Goal: Task Accomplishment & Management: Manage account settings

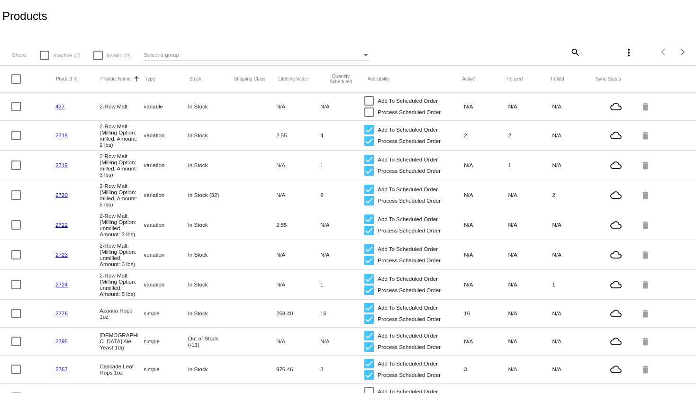
click at [623, 57] on mat-icon "more_vert" at bounding box center [628, 52] width 11 height 11
click at [630, 27] on div at bounding box center [348, 196] width 696 height 393
click at [623, 50] on mat-icon "more_vert" at bounding box center [628, 52] width 11 height 11
click at [589, 62] on button "file_download Sync prices for (all) items" at bounding box center [568, 57] width 125 height 23
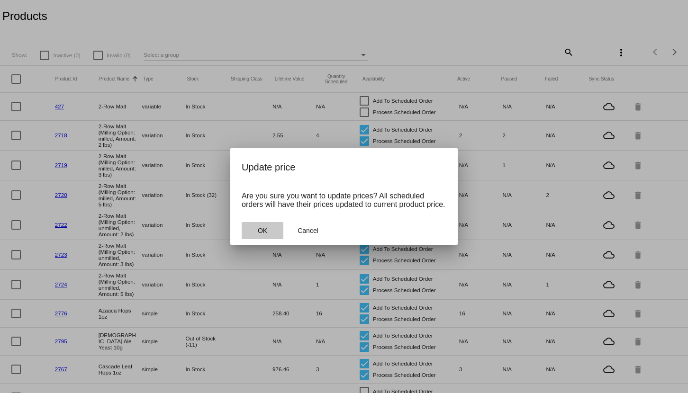
click at [276, 232] on button "OK" at bounding box center [263, 230] width 42 height 17
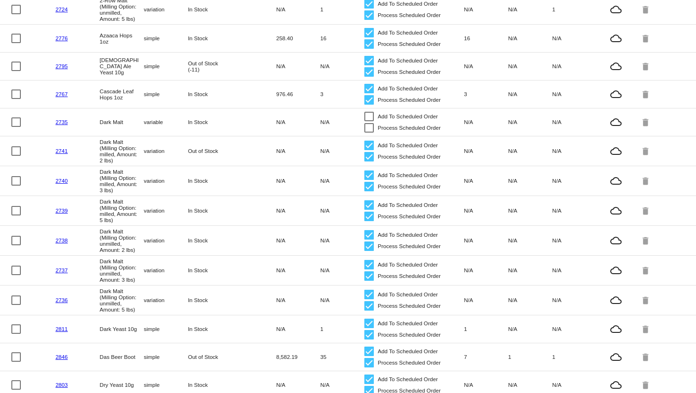
scroll to position [322, 0]
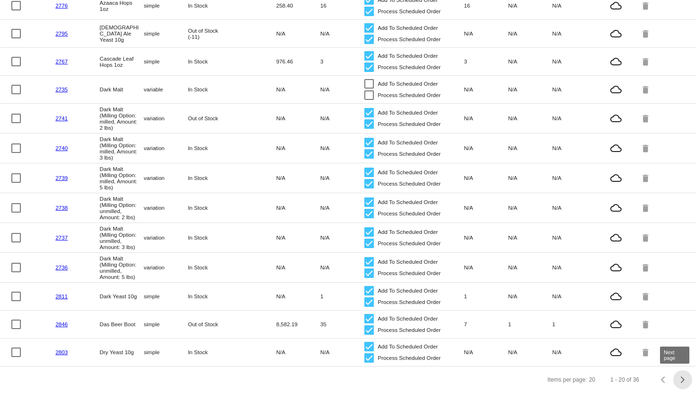
click at [680, 378] on span "Next page" at bounding box center [682, 380] width 19 height 5
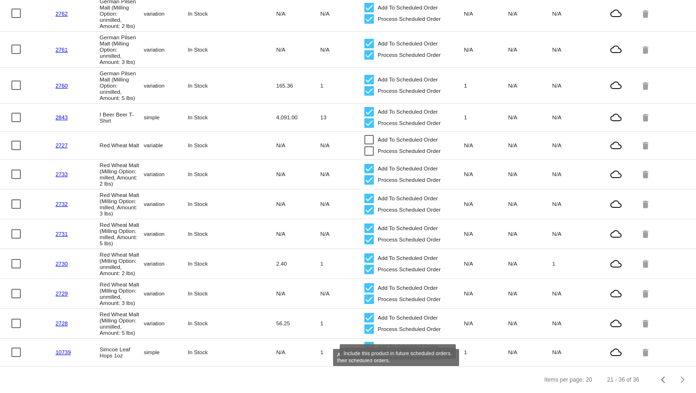
scroll to position [248, 0]
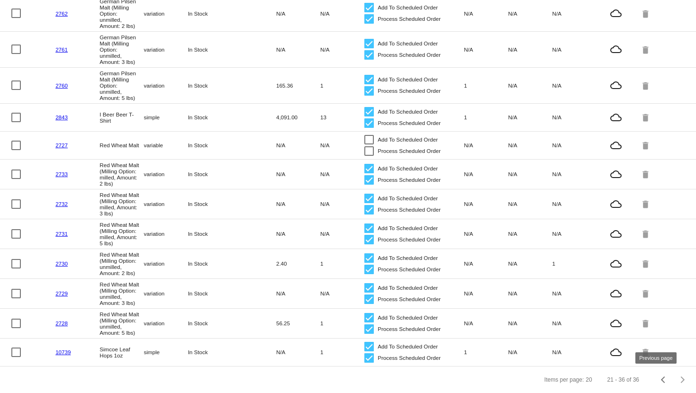
click at [654, 385] on button "Previous page" at bounding box center [663, 379] width 19 height 19
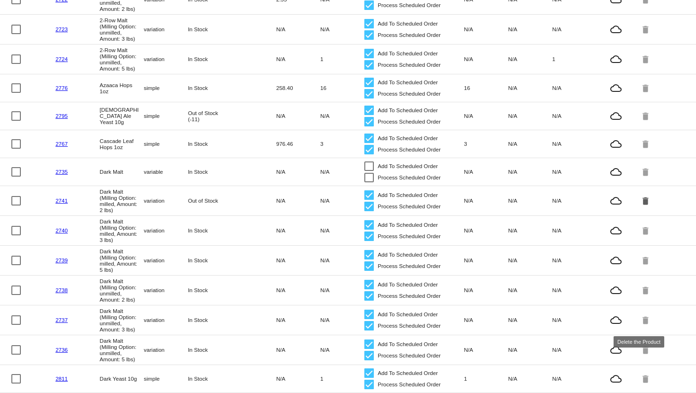
scroll to position [322, 0]
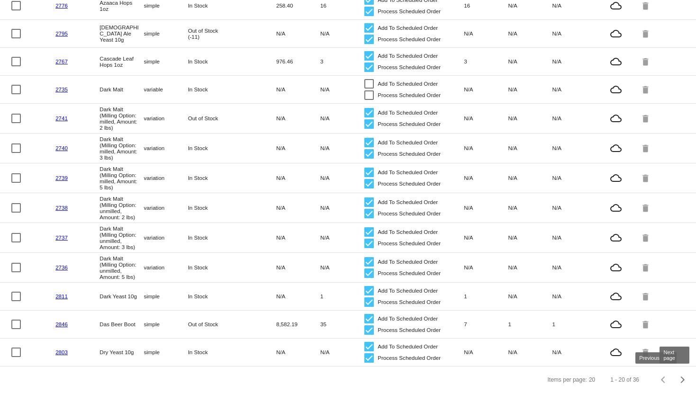
click at [679, 379] on span "Next page" at bounding box center [682, 380] width 19 height 5
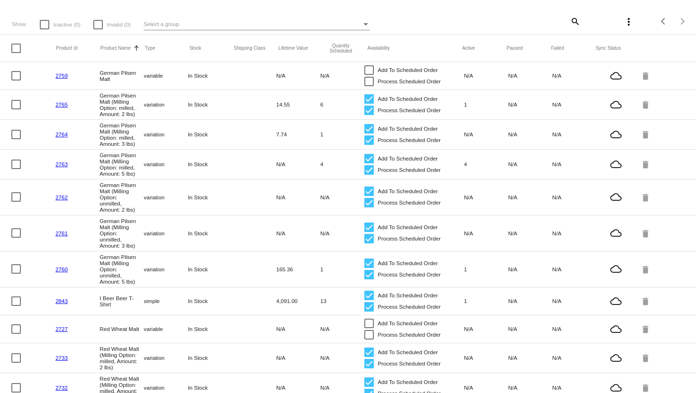
scroll to position [0, 0]
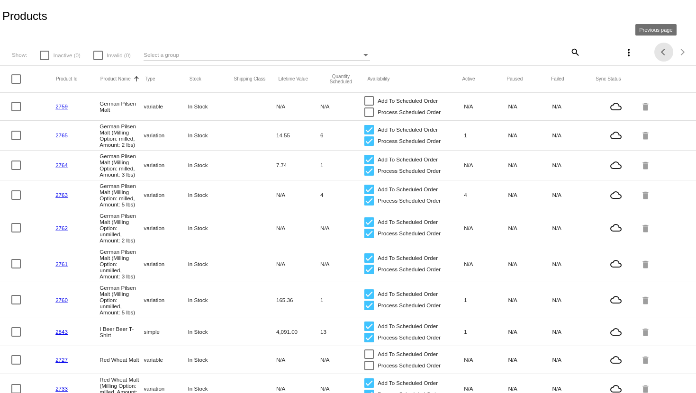
click at [661, 52] on div "Previous page" at bounding box center [664, 52] width 7 height 7
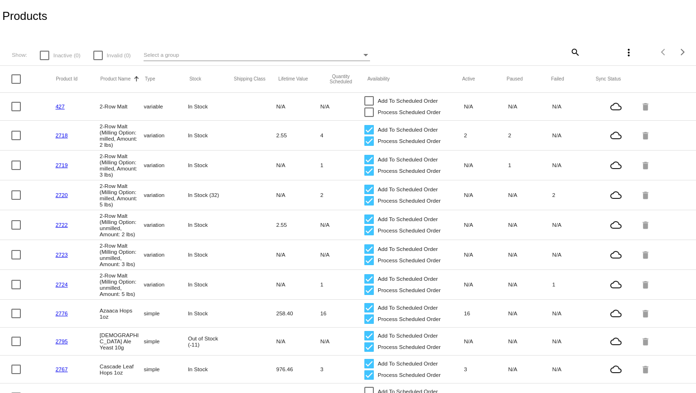
click at [625, 54] on mat-icon "more_vert" at bounding box center [628, 52] width 11 height 11
click at [603, 54] on span "Sync prices for (all) items" at bounding box center [572, 58] width 74 height 8
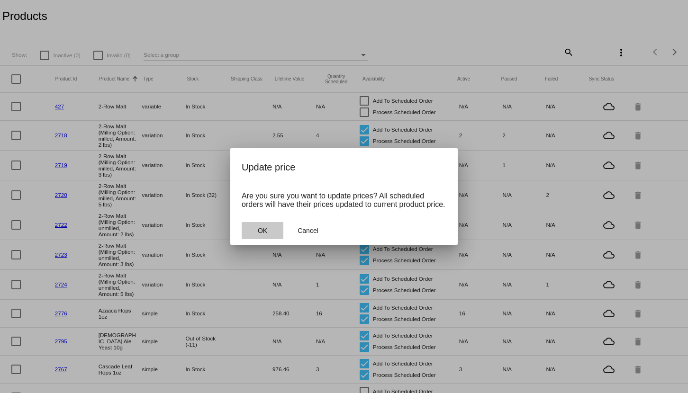
click at [261, 231] on span "OK" at bounding box center [262, 231] width 9 height 8
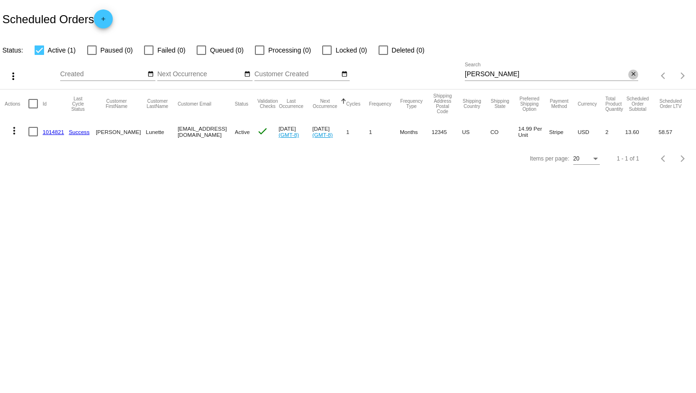
click at [634, 76] on mat-icon "close" at bounding box center [633, 75] width 7 height 8
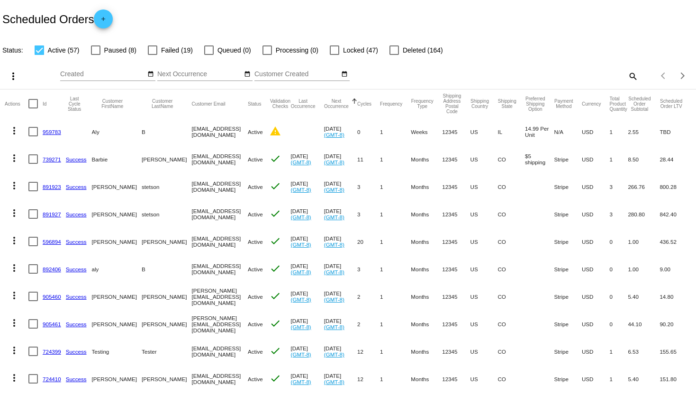
click at [109, 23] on mat-icon "add" at bounding box center [103, 21] width 11 height 11
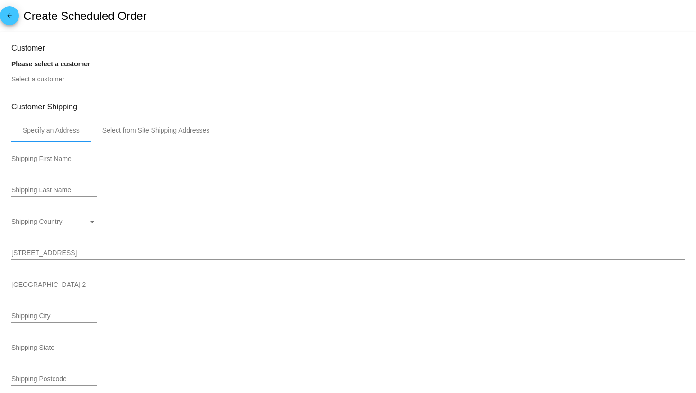
type input "10/3/2025"
click at [15, 17] on link "arrow_back" at bounding box center [9, 15] width 19 height 19
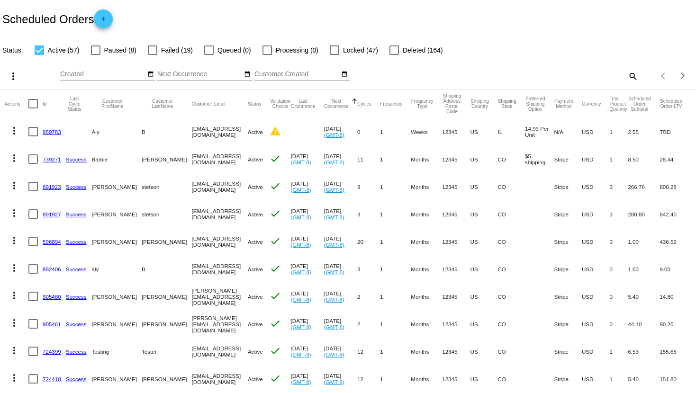
click at [50, 160] on link "739271" at bounding box center [52, 159] width 18 height 6
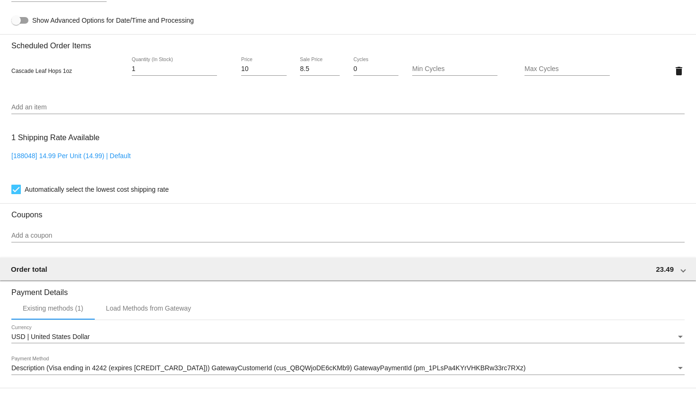
scroll to position [631, 0]
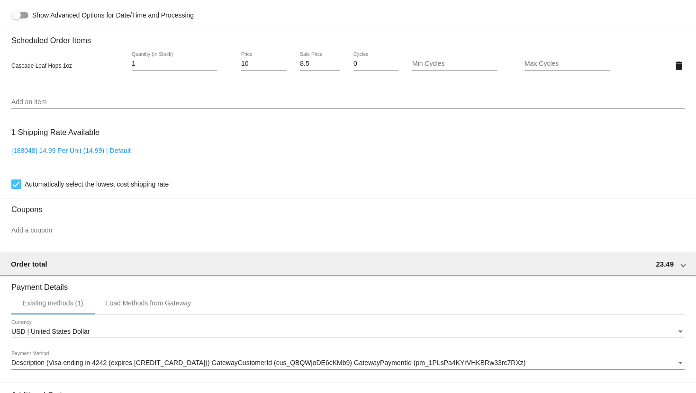
click at [237, 106] on input "Add an item" at bounding box center [347, 103] width 673 height 8
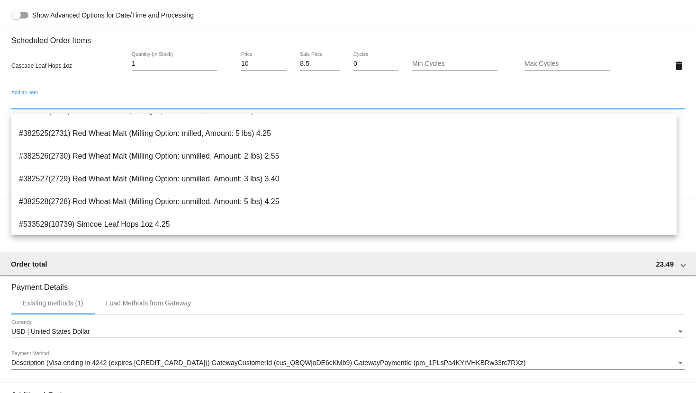
scroll to position [606, 0]
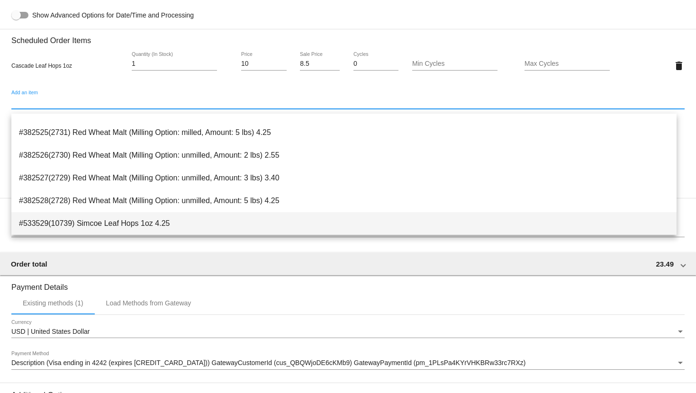
click at [201, 216] on span "#533529(10739) Simcoe Leaf Hops 1oz 4.25" at bounding box center [344, 223] width 650 height 23
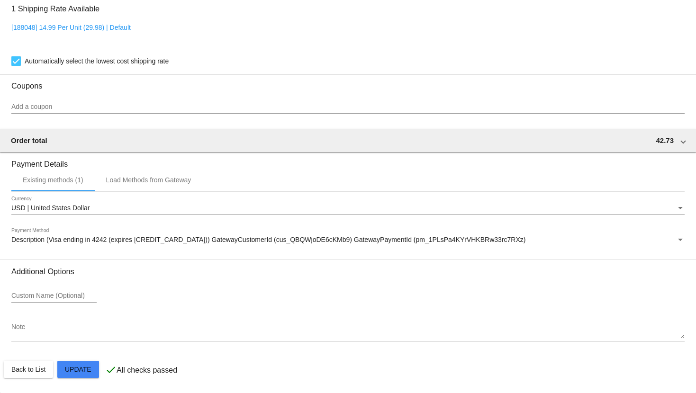
scroll to position [788, 0]
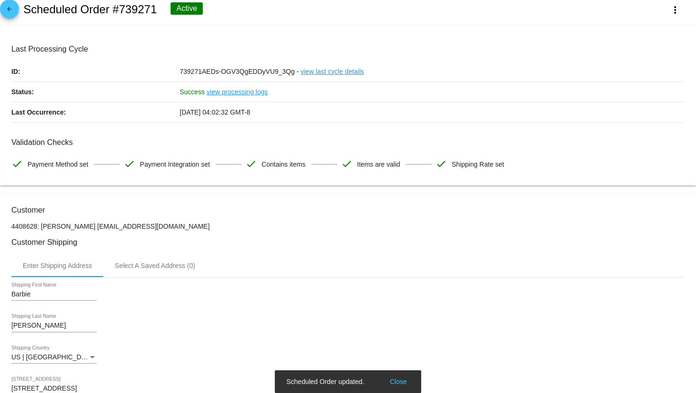
scroll to position [0, 0]
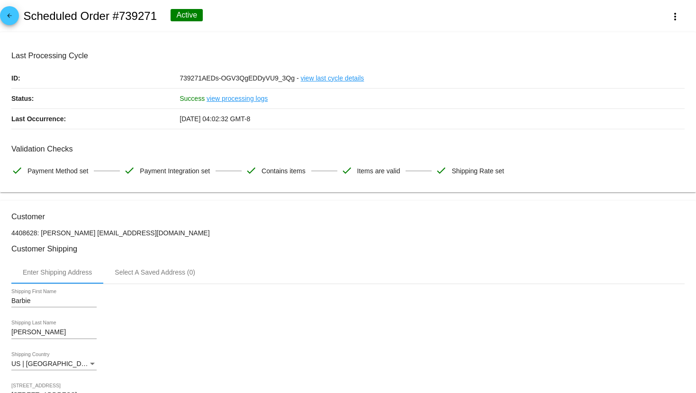
drag, startPoint x: 160, startPoint y: 18, endPoint x: 121, endPoint y: 15, distance: 38.9
click at [121, 15] on div "arrow_back Scheduled Order #739271 Active more_vert" at bounding box center [348, 16] width 696 height 32
copy h2 "739271"
click at [8, 17] on mat-icon "arrow_back" at bounding box center [9, 17] width 11 height 11
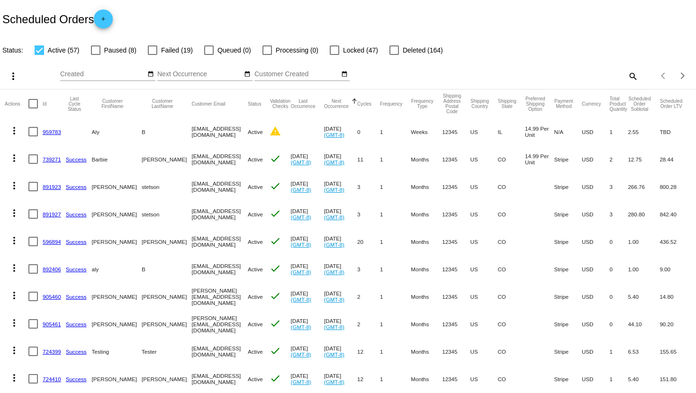
click at [638, 77] on div "Items per page: 20 1 - 20 of 57" at bounding box center [667, 76] width 58 height 27
click at [627, 76] on mat-icon "search" at bounding box center [632, 76] width 11 height 15
drag, startPoint x: 559, startPoint y: 66, endPoint x: 581, endPoint y: 72, distance: 22.4
paste input "739271"
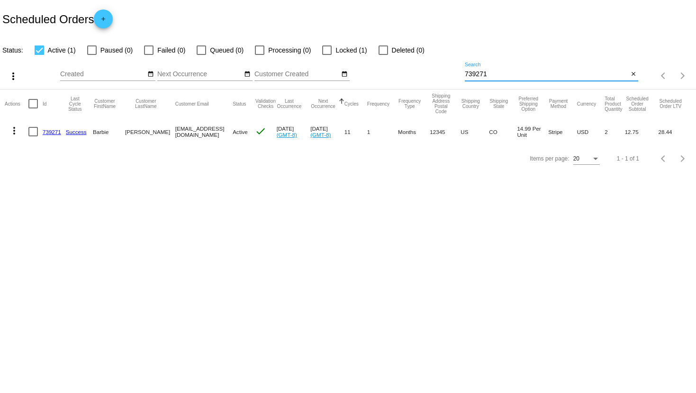
type input "739271"
click at [57, 133] on link "739271" at bounding box center [52, 132] width 18 height 6
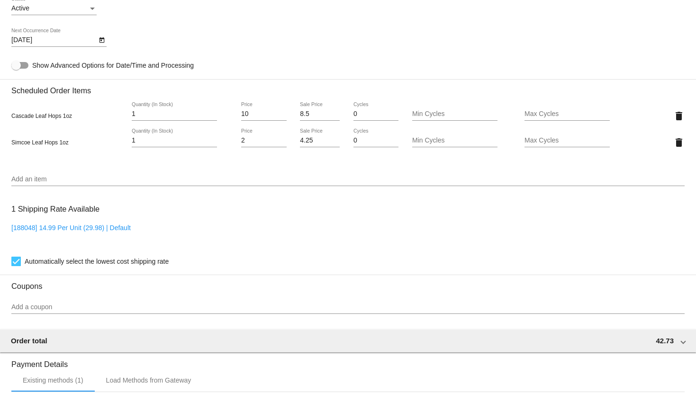
scroll to position [578, 0]
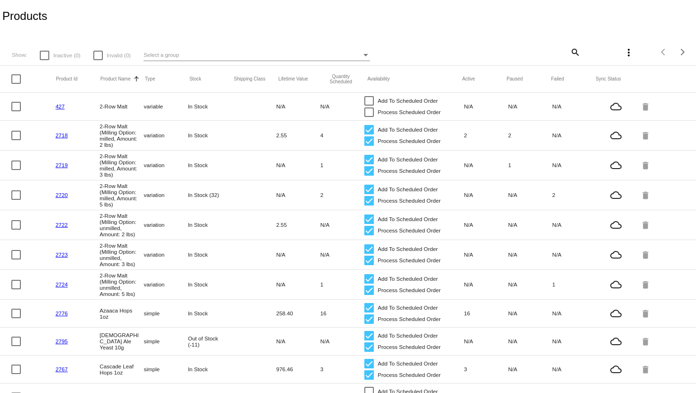
click at [55, 106] on link "427" at bounding box center [59, 106] width 9 height 6
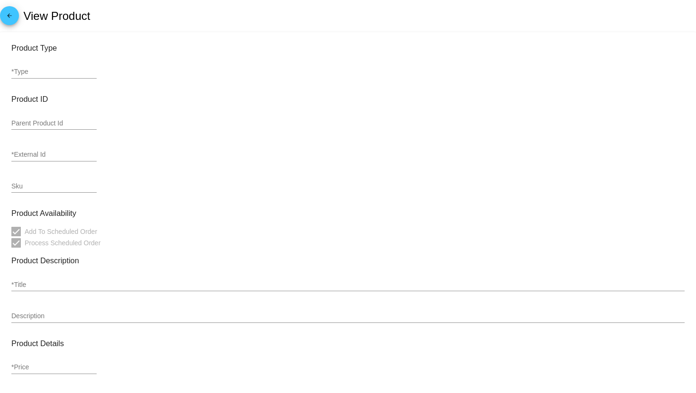
type input "variable"
type input "427"
checkbox input "false"
type input "2-Row Malt"
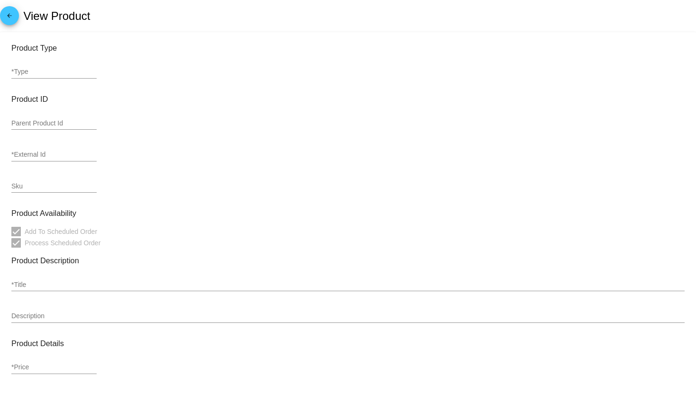
type input "<p>All-purpose base malt. Low in total nitrogen, well modified and high in enzy…"
type input "2"
type input "1"
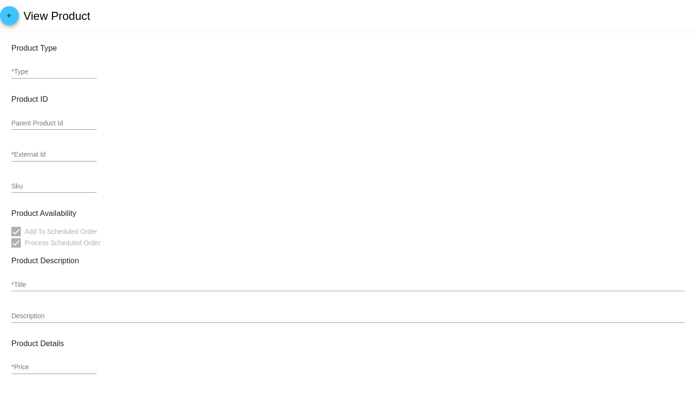
type input "0.25"
type input "Pound"
type input "In Stock"
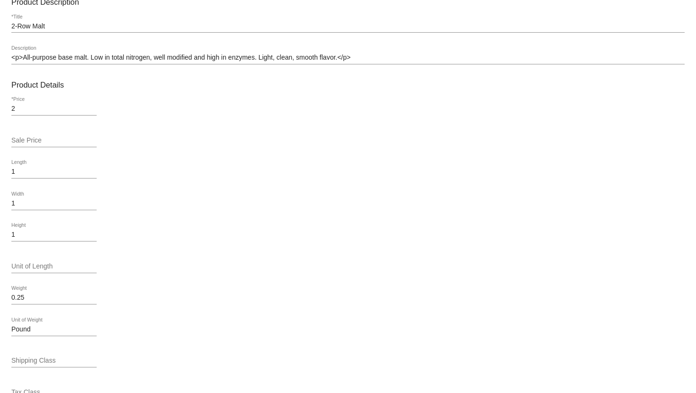
scroll to position [263, 0]
